Goal: Transaction & Acquisition: Purchase product/service

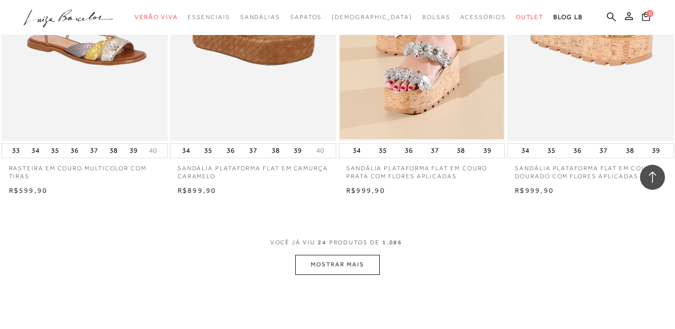
scroll to position [1851, 0]
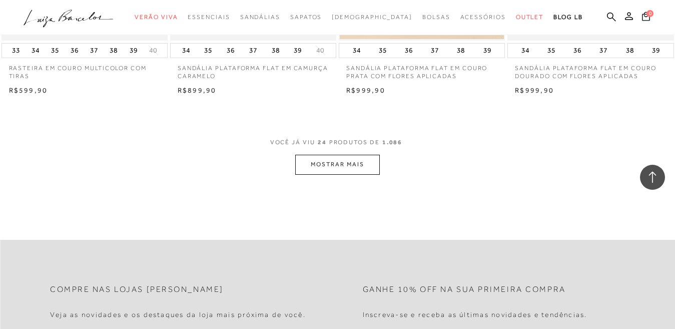
click at [334, 170] on button "MOSTRAR MAIS" at bounding box center [337, 165] width 84 height 20
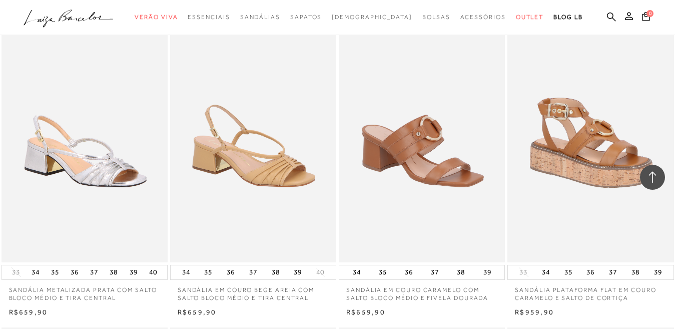
scroll to position [3051, 0]
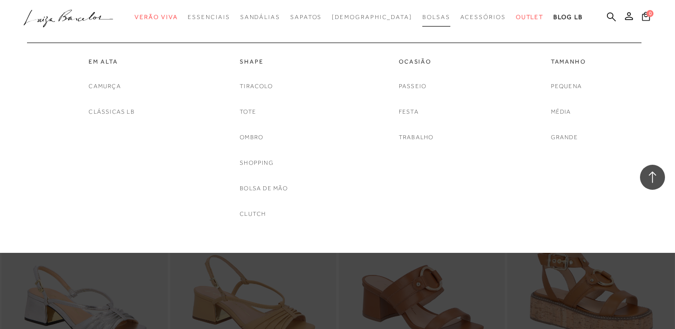
click at [422, 18] on span "Bolsas" at bounding box center [436, 17] width 28 height 7
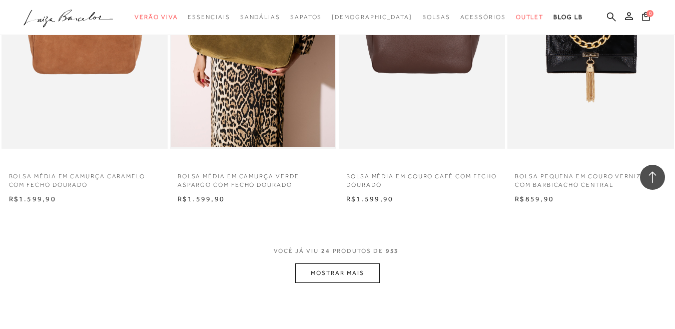
scroll to position [1901, 0]
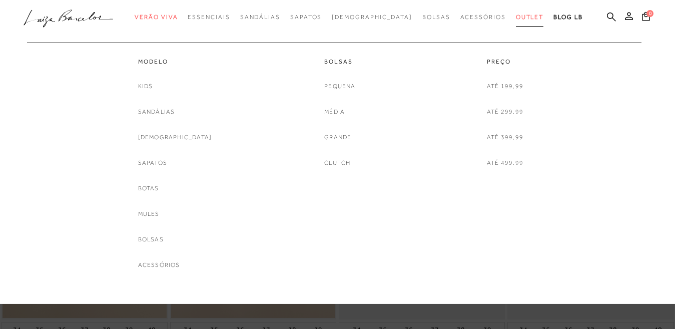
click at [516, 16] on span "Outlet" at bounding box center [530, 17] width 28 height 7
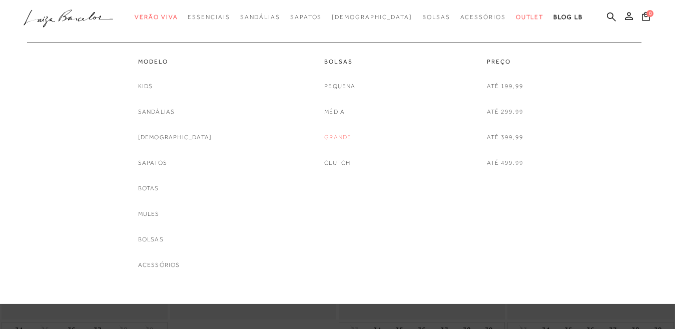
click at [338, 135] on link "Grande" at bounding box center [337, 137] width 27 height 11
click at [338, 135] on div at bounding box center [337, 152] width 675 height 304
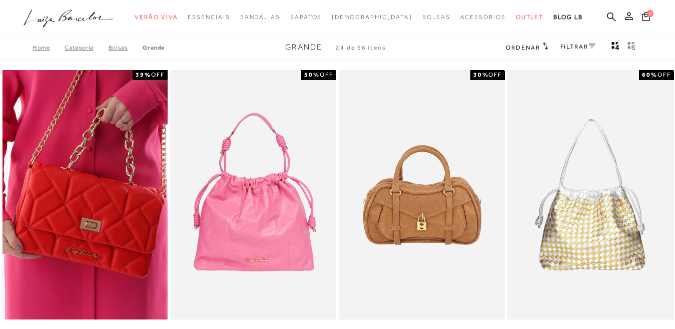
click at [126, 195] on img at bounding box center [85, 194] width 165 height 249
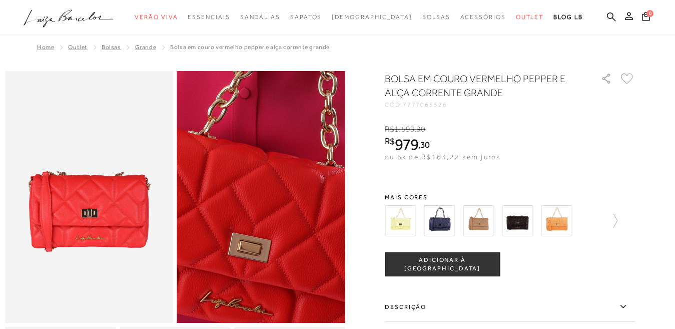
click at [287, 211] on img at bounding box center [238, 187] width 336 height 504
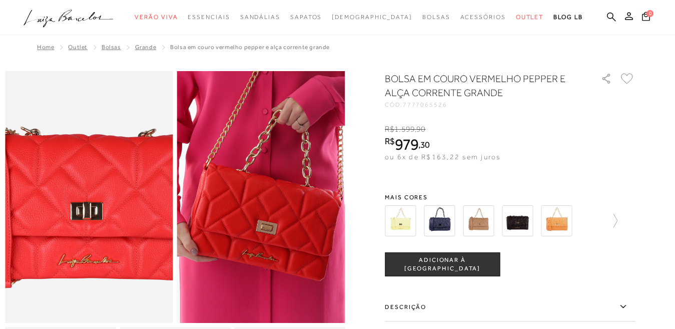
click at [91, 219] on img at bounding box center [85, 179] width 336 height 504
